Goal: Find specific page/section: Find specific page/section

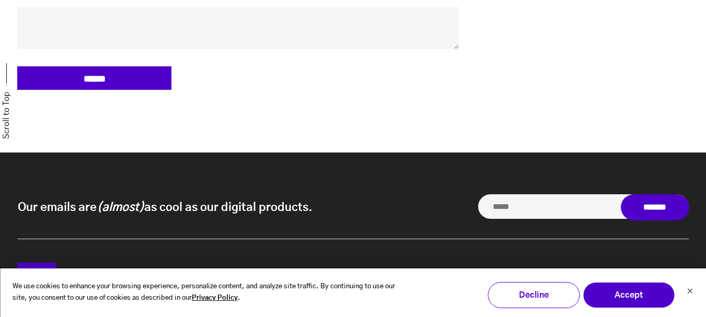
scroll to position [972, 0]
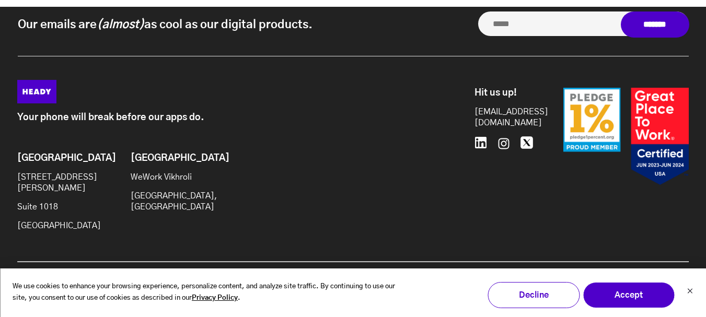
click at [639, 304] on button "Accept" at bounding box center [629, 295] width 92 height 26
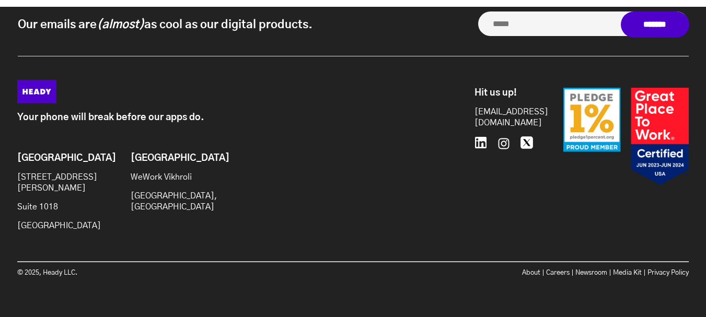
drag, startPoint x: 703, startPoint y: 292, endPoint x: 702, endPoint y: 248, distance: 43.9
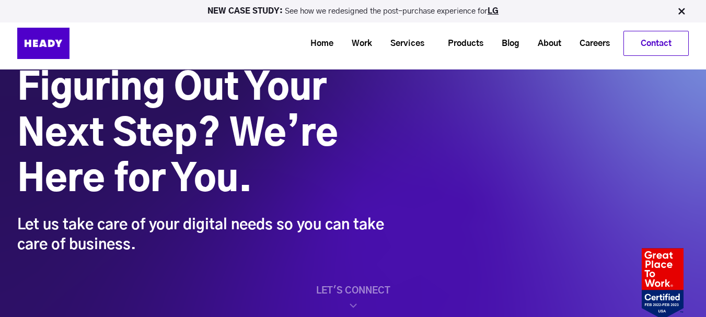
scroll to position [28, 0]
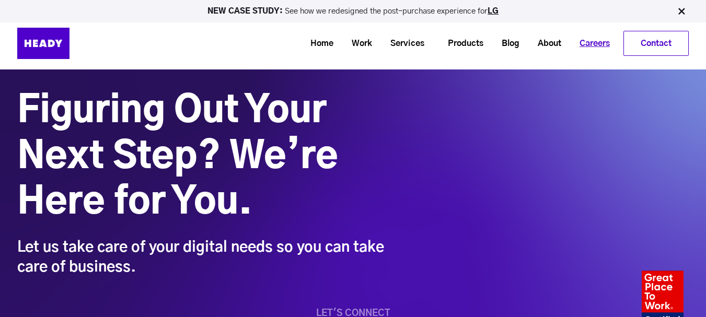
click at [582, 42] on link "Careers" at bounding box center [591, 43] width 49 height 19
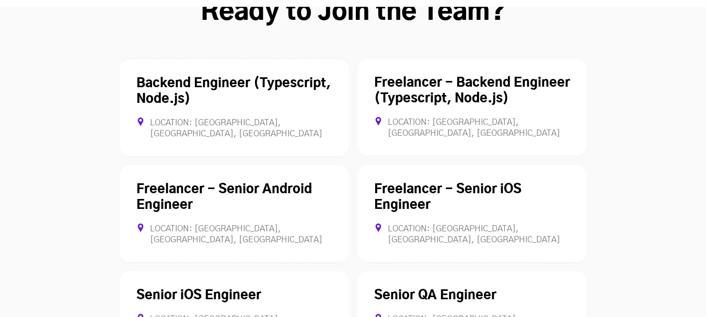
scroll to position [2919, 0]
